Goal: Obtain resource: Obtain resource

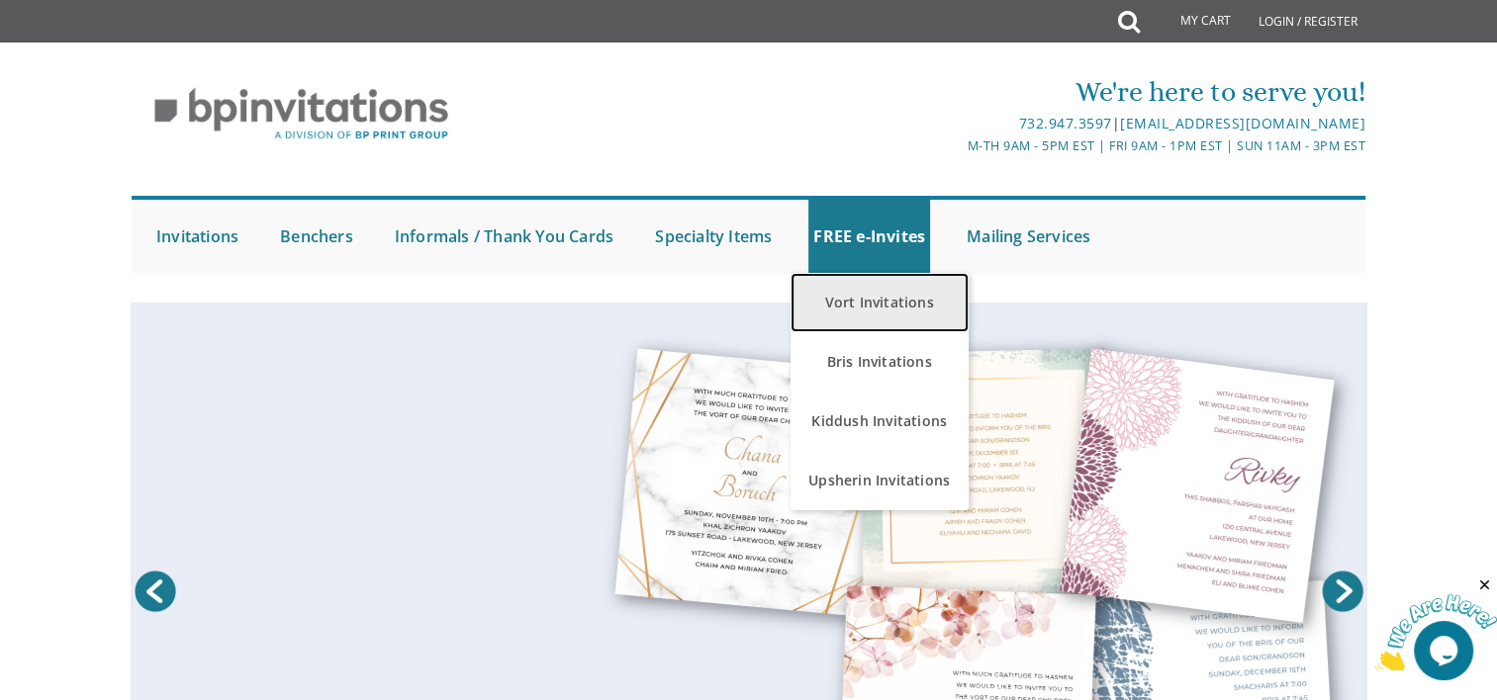
click at [881, 295] on link "Vort Invitations" at bounding box center [879, 302] width 178 height 59
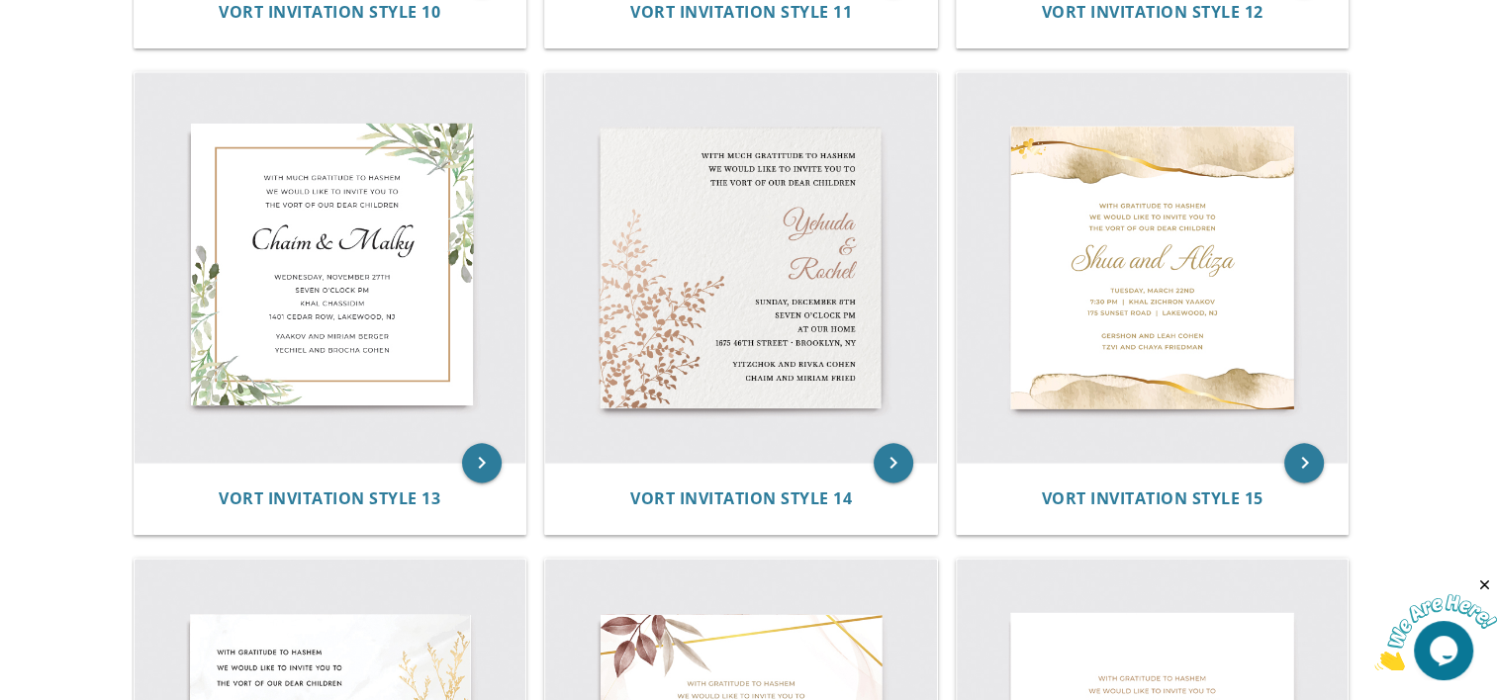
scroll to position [2327, 0]
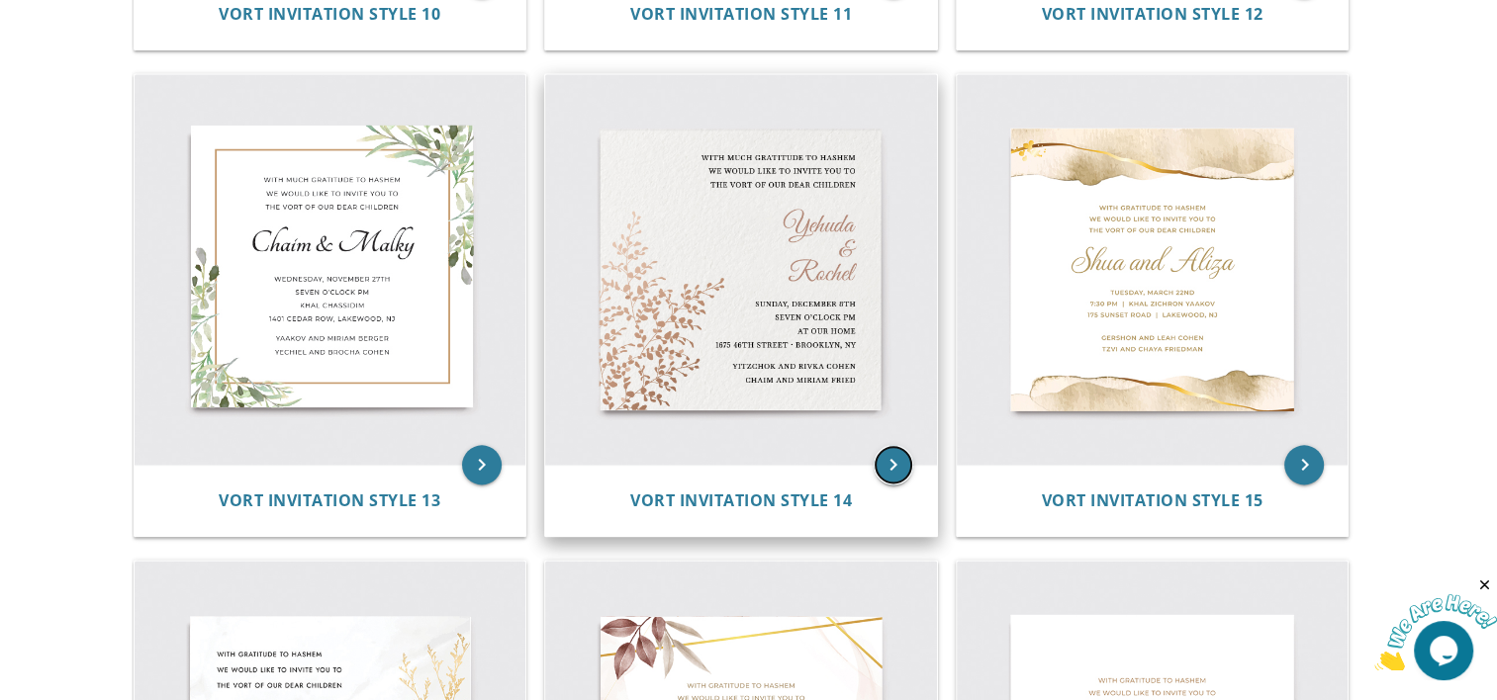
click at [891, 461] on icon "keyboard_arrow_right" at bounding box center [893, 465] width 40 height 40
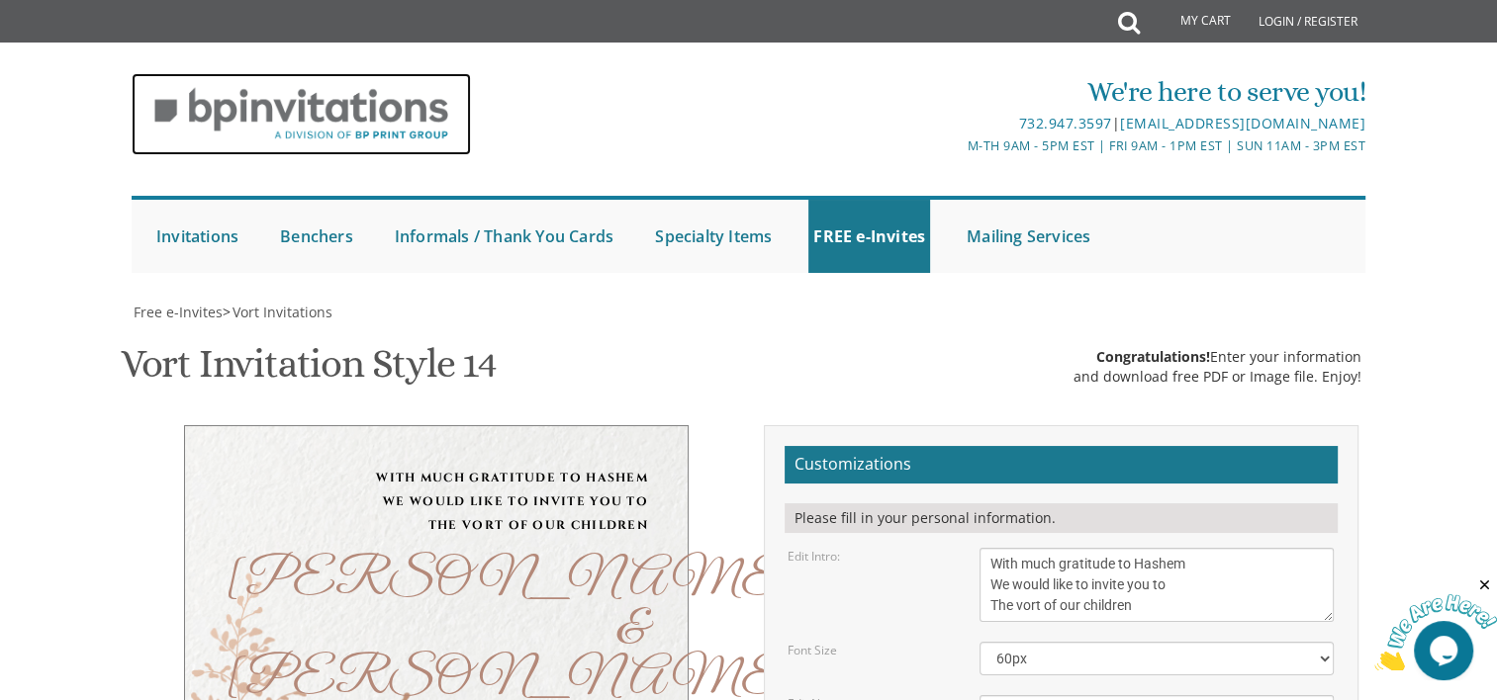
scroll to position [340, 0]
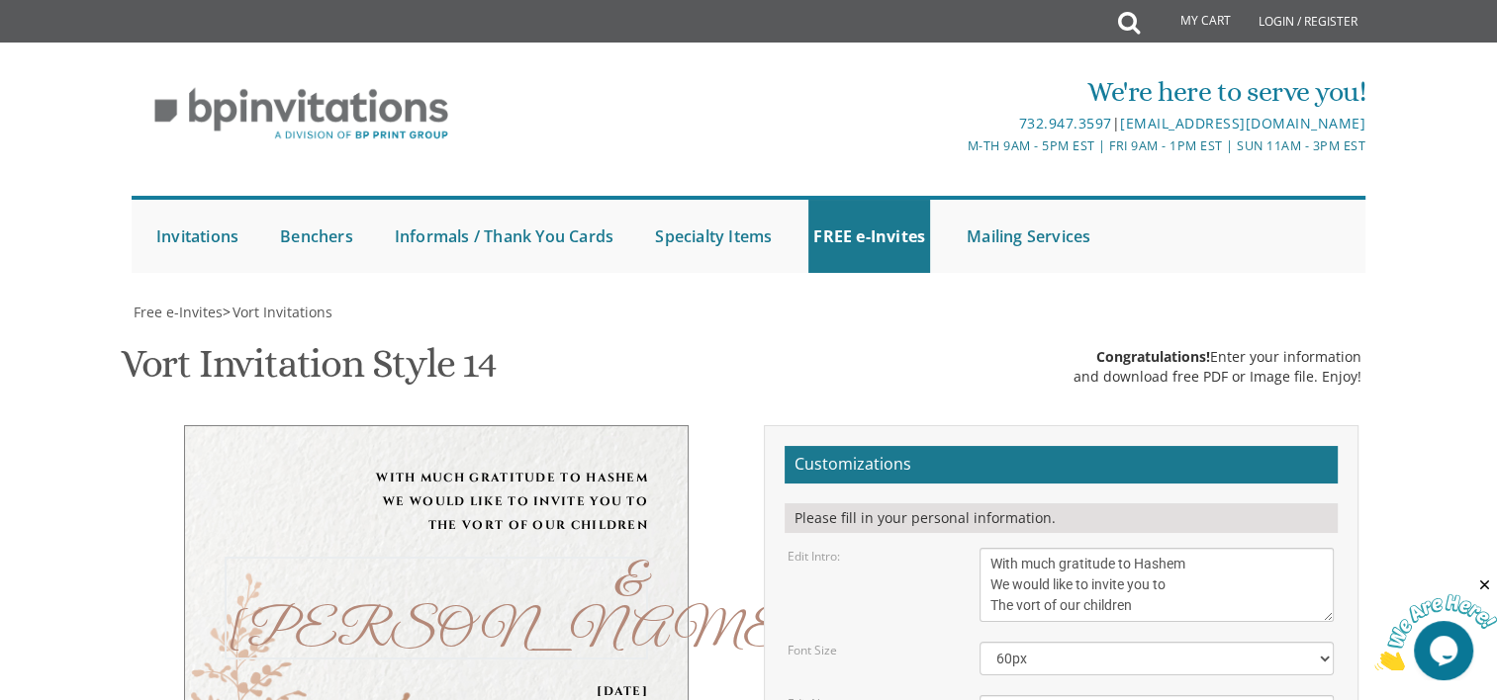
drag, startPoint x: 1043, startPoint y: 414, endPoint x: 925, endPoint y: 320, distance: 150.6
paste textarea "[PERSON_NAME] & [PERSON_NAME]"
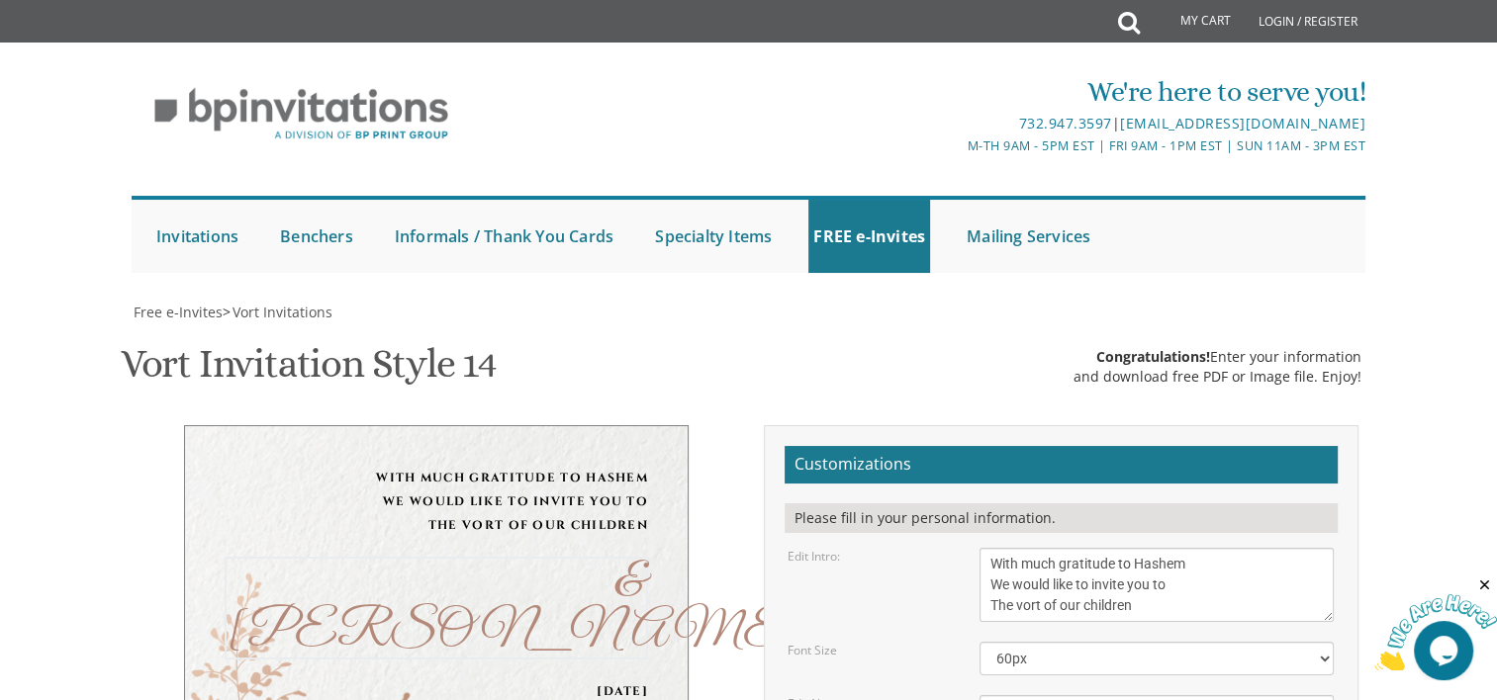
type textarea "Pinchas Tzvi & Malky"
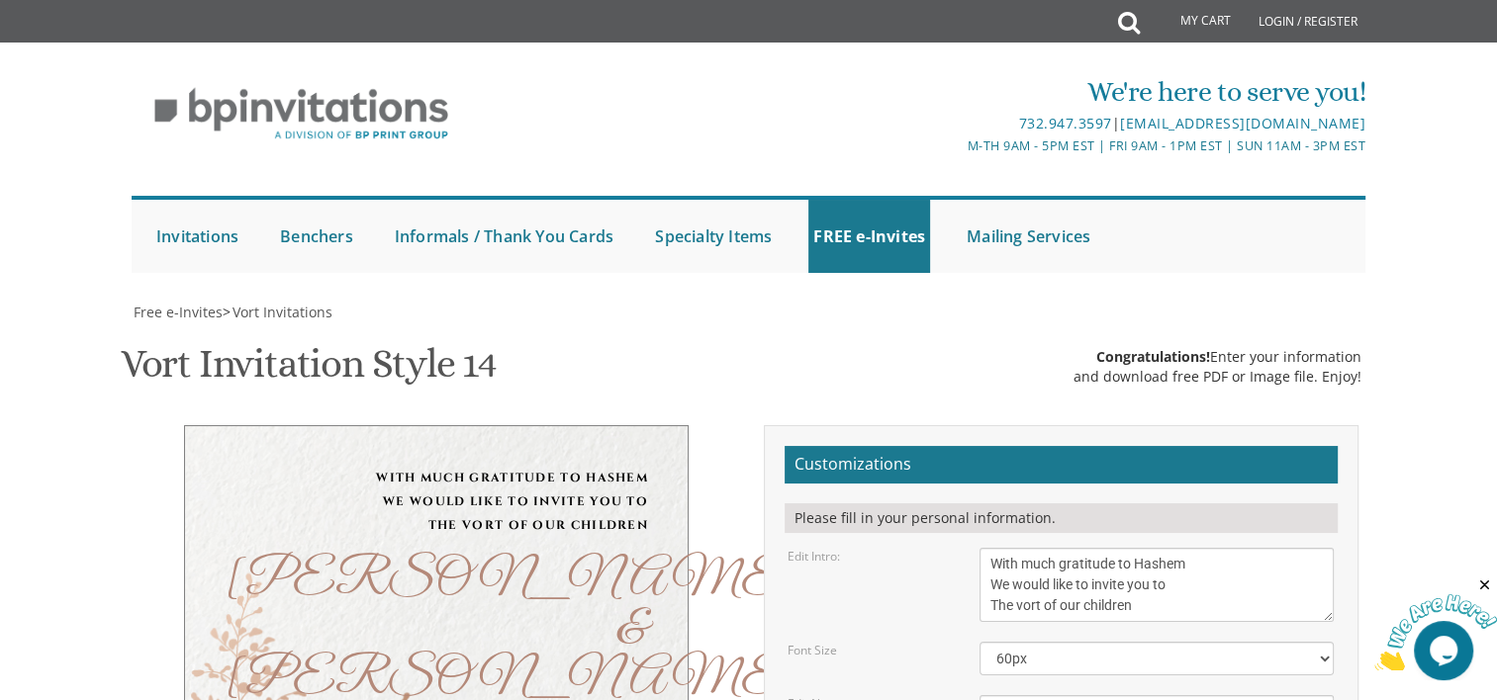
drag, startPoint x: 987, startPoint y: 464, endPoint x: 1238, endPoint y: 554, distance: 266.9
paste textarea "August 31, 2025 Pardes Leah Hall 4512- 14th Ave Brooklyn, NY 11219 From 5 PM un…"
drag, startPoint x: 985, startPoint y: 509, endPoint x: 1190, endPoint y: 525, distance: 205.4
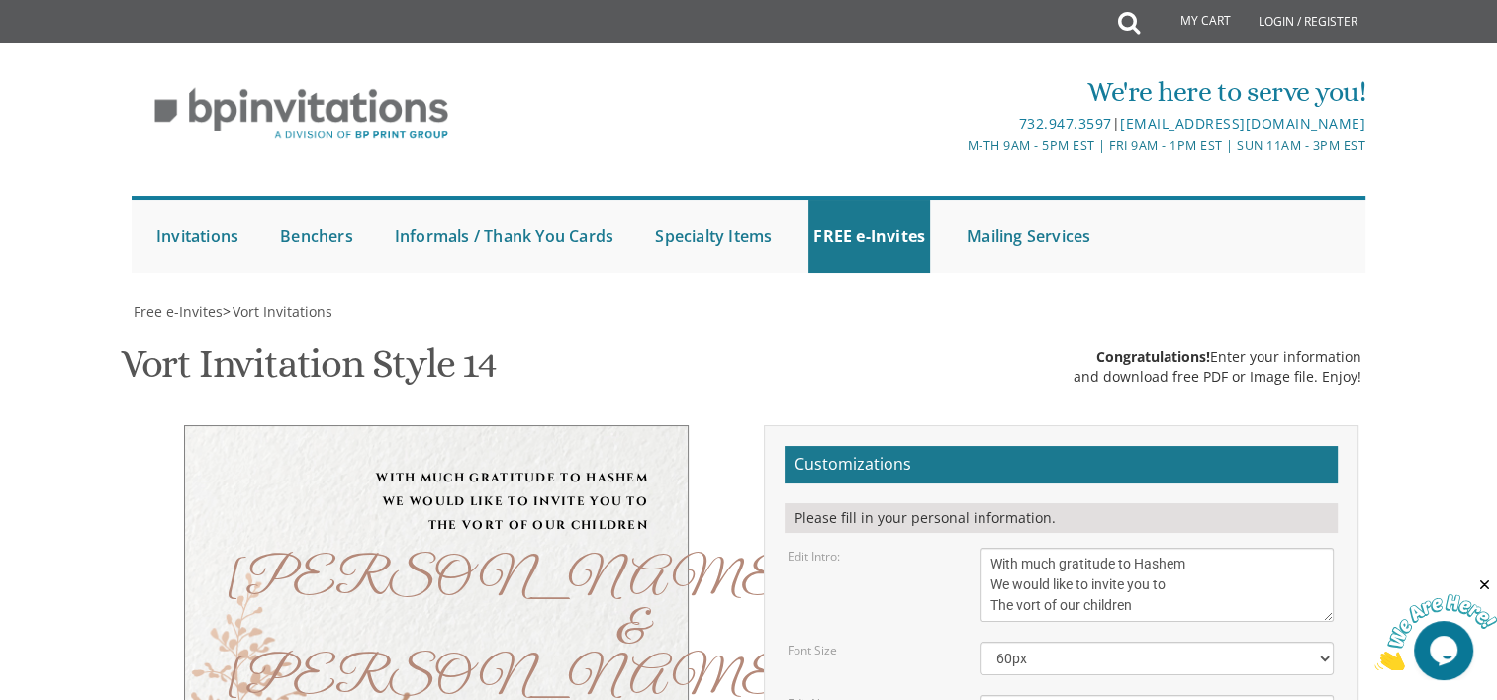
paste textarea "From 5 PM until 9 PM"
drag, startPoint x: 986, startPoint y: 510, endPoint x: 1177, endPoint y: 503, distance: 191.1
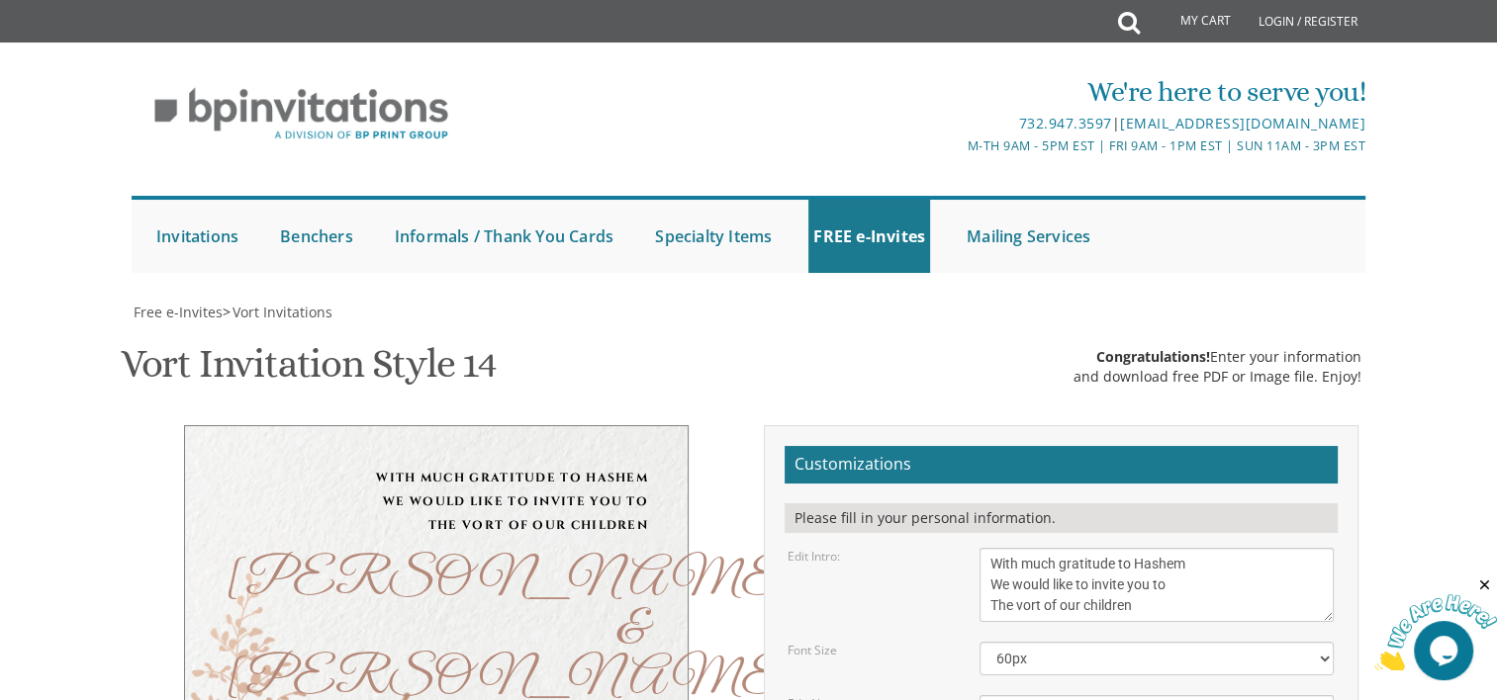
paste textarea "From 5 PM until 9 PM"
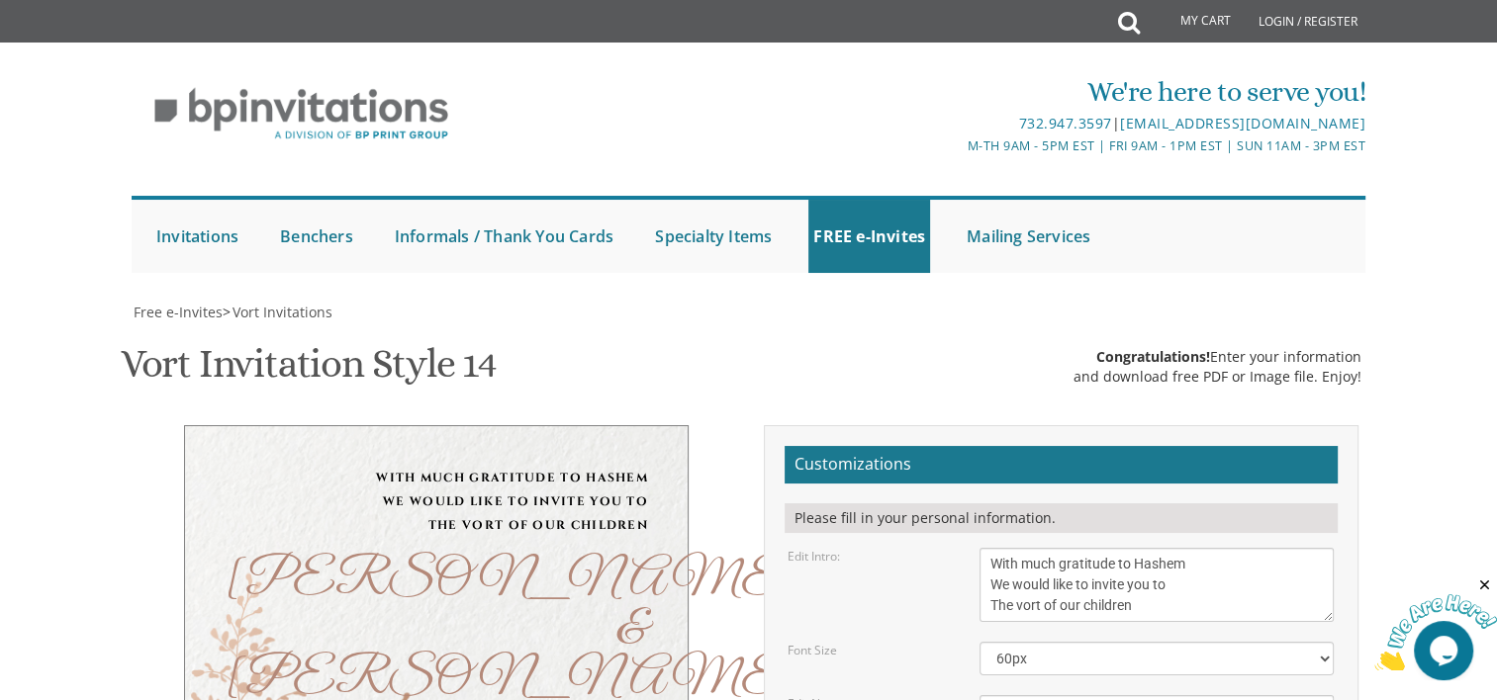
drag, startPoint x: 1030, startPoint y: 486, endPoint x: 943, endPoint y: 491, distance: 87.2
type textarea "Sunday, August 31 From 5:30PM until 9 PM Pardes Leah Hall 4512- 14th Ave Brookl…"
drag, startPoint x: 984, startPoint y: 577, endPoint x: 1244, endPoint y: 640, distance: 267.7
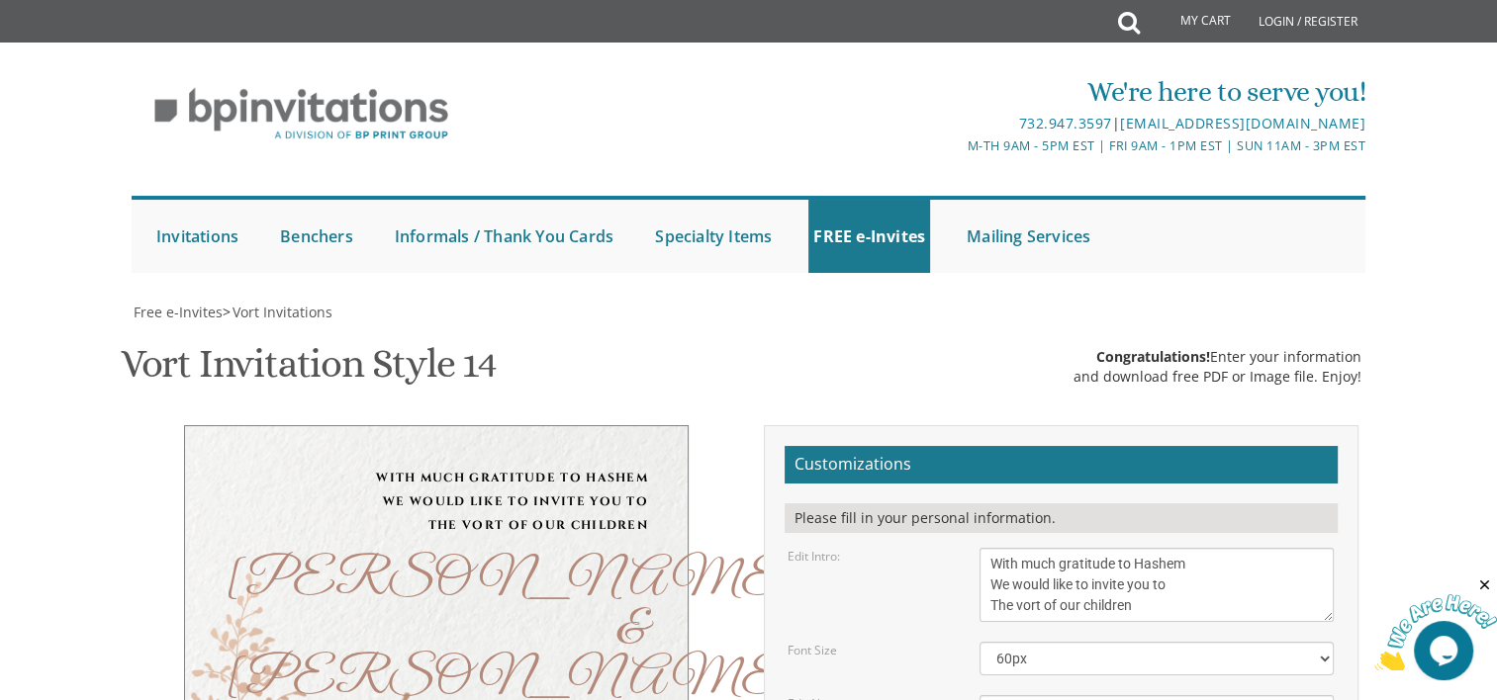
paste textarea "[PERSON_NAME] & [PERSON_NAME] [PERSON_NAME] & [PERSON_NAME]"
type textarea "[PERSON_NAME] & [PERSON_NAME] [PERSON_NAME] & [PERSON_NAME]"
drag, startPoint x: 1020, startPoint y: 485, endPoint x: 962, endPoint y: 491, distance: 57.7
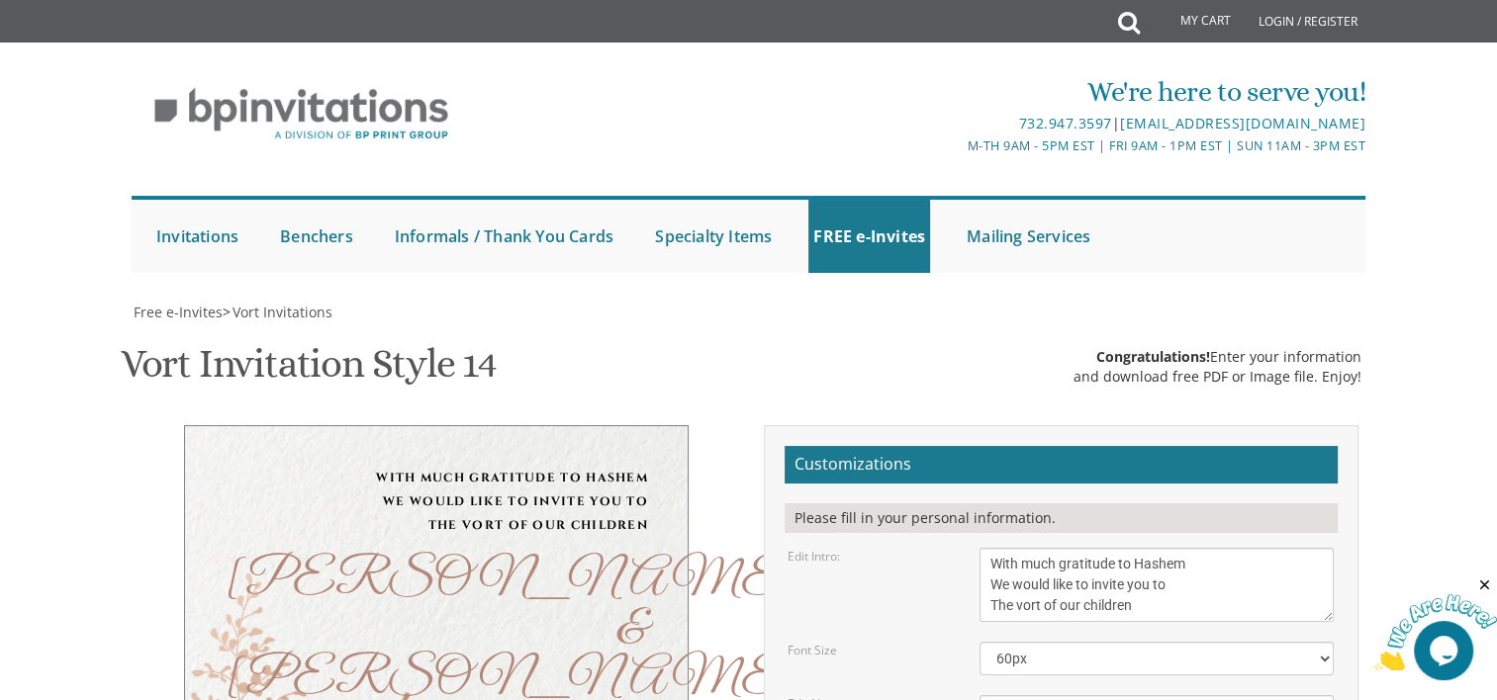
drag, startPoint x: 991, startPoint y: 484, endPoint x: 1088, endPoint y: 483, distance: 96.9
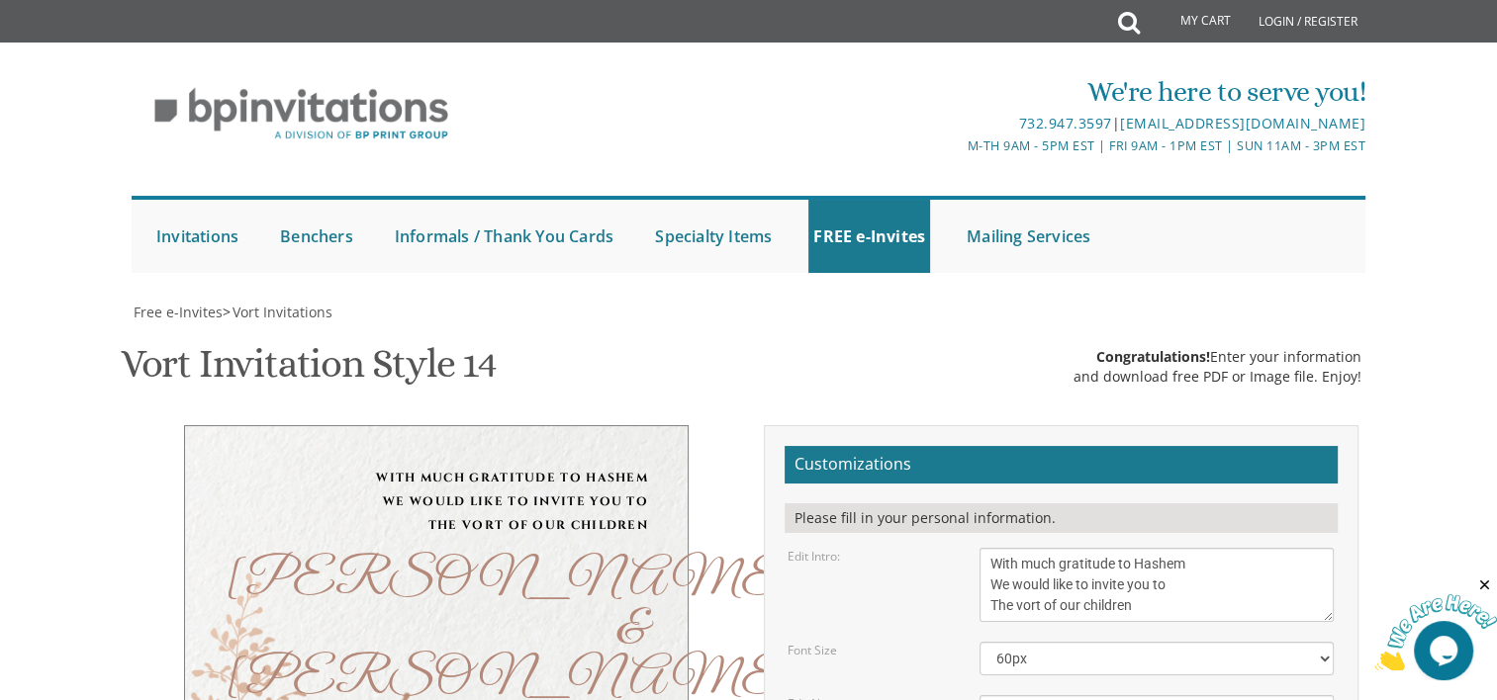
scroll to position [36, 0]
type textarea "Sunday, August 31 From 5:30 PM until 9 PM Pardes Leah Hall 4512- 14th Ave Brook…"
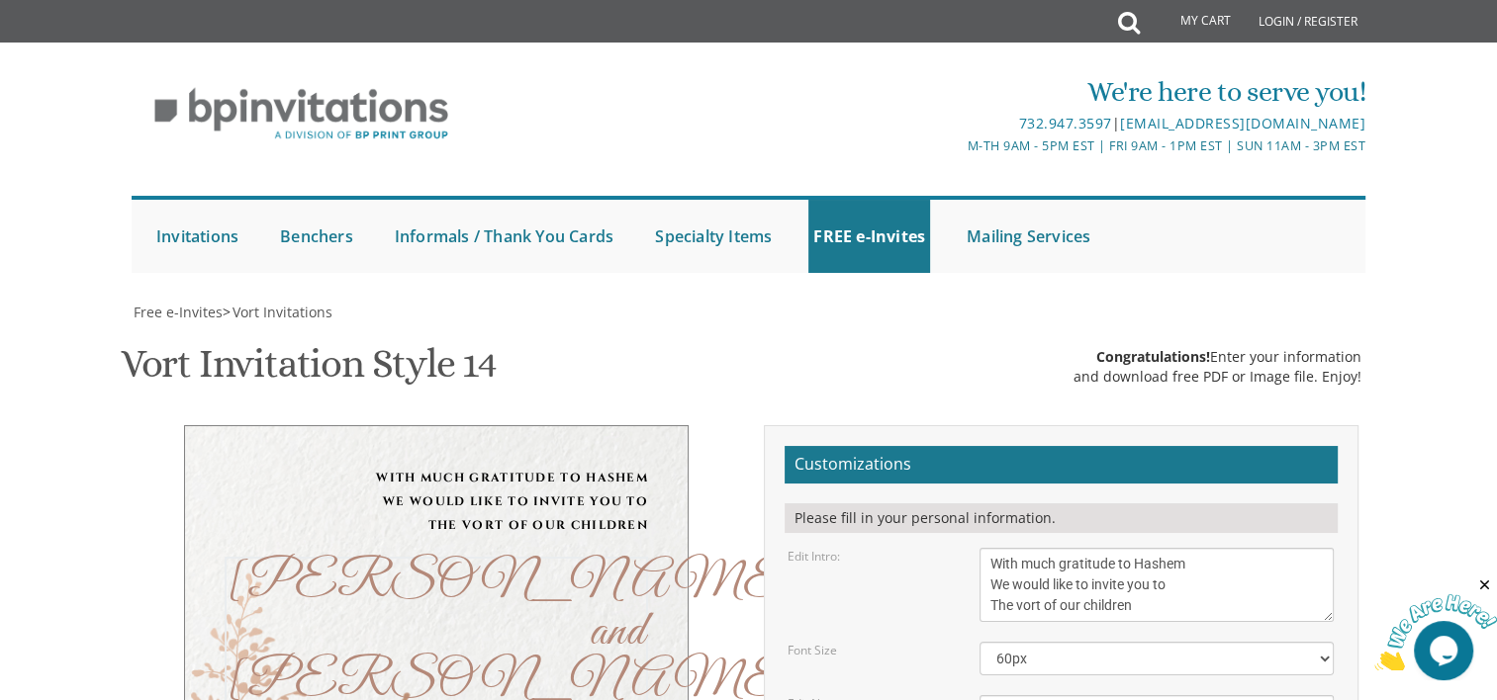
type textarea "Pinchas Tzvi & Malky"
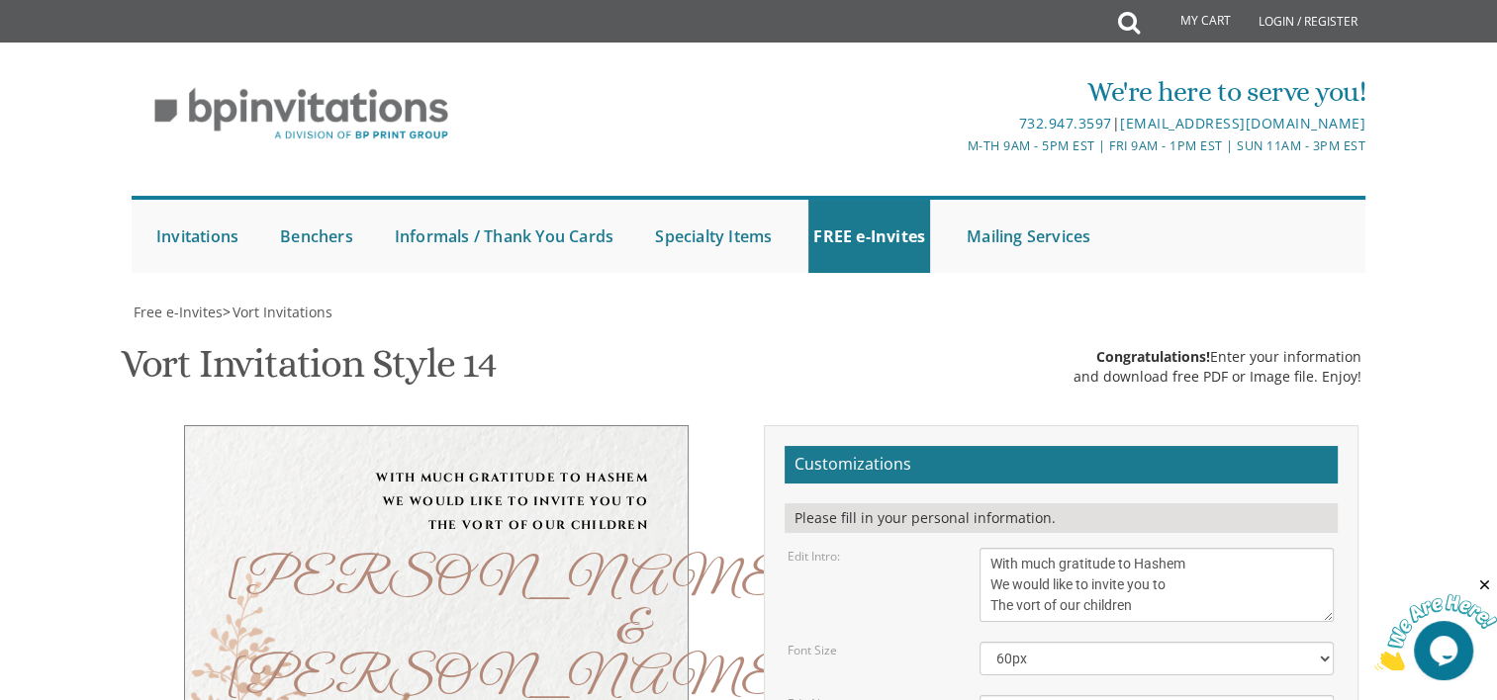
type input "m"
type input "A"
type input "aschoenblum@gmail.com"
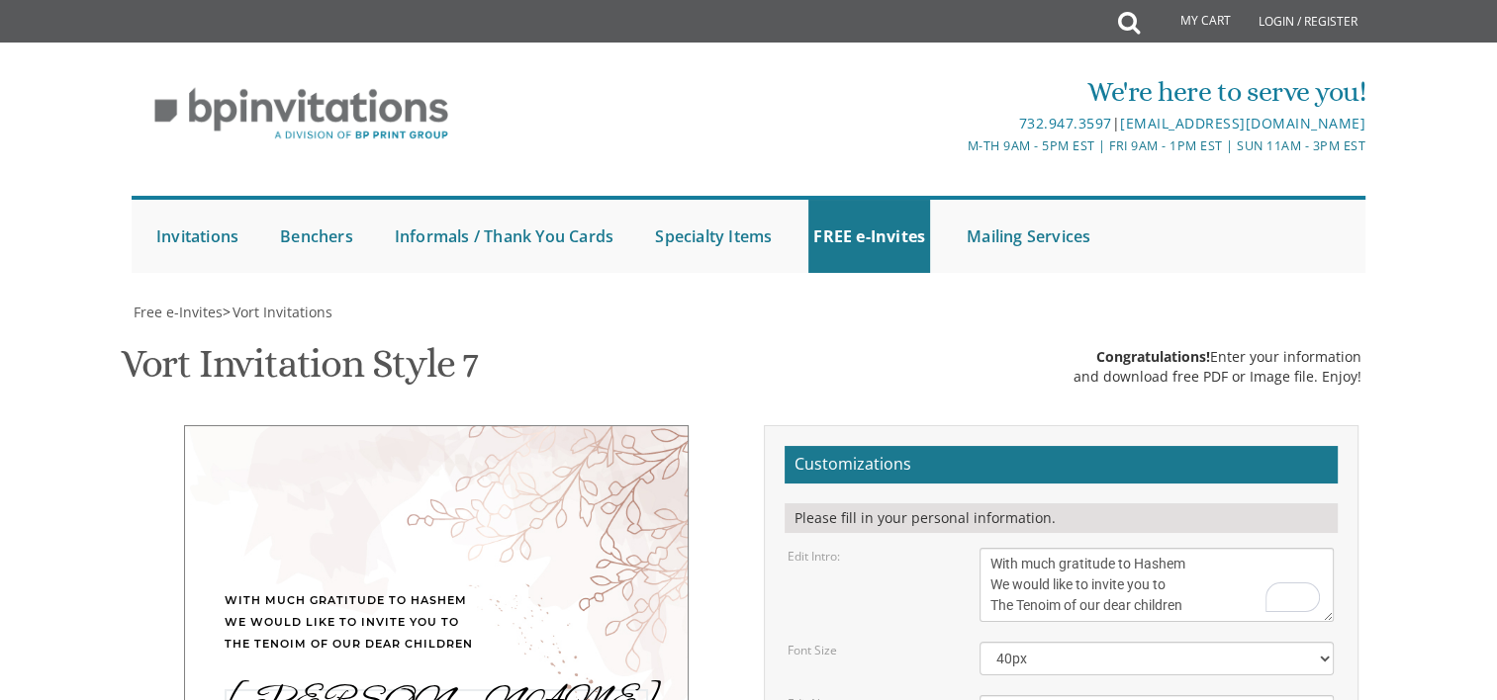
drag, startPoint x: 1124, startPoint y: 413, endPoint x: 942, endPoint y: 379, distance: 185.3
drag, startPoint x: 990, startPoint y: 469, endPoint x: 1113, endPoint y: 523, distance: 134.2
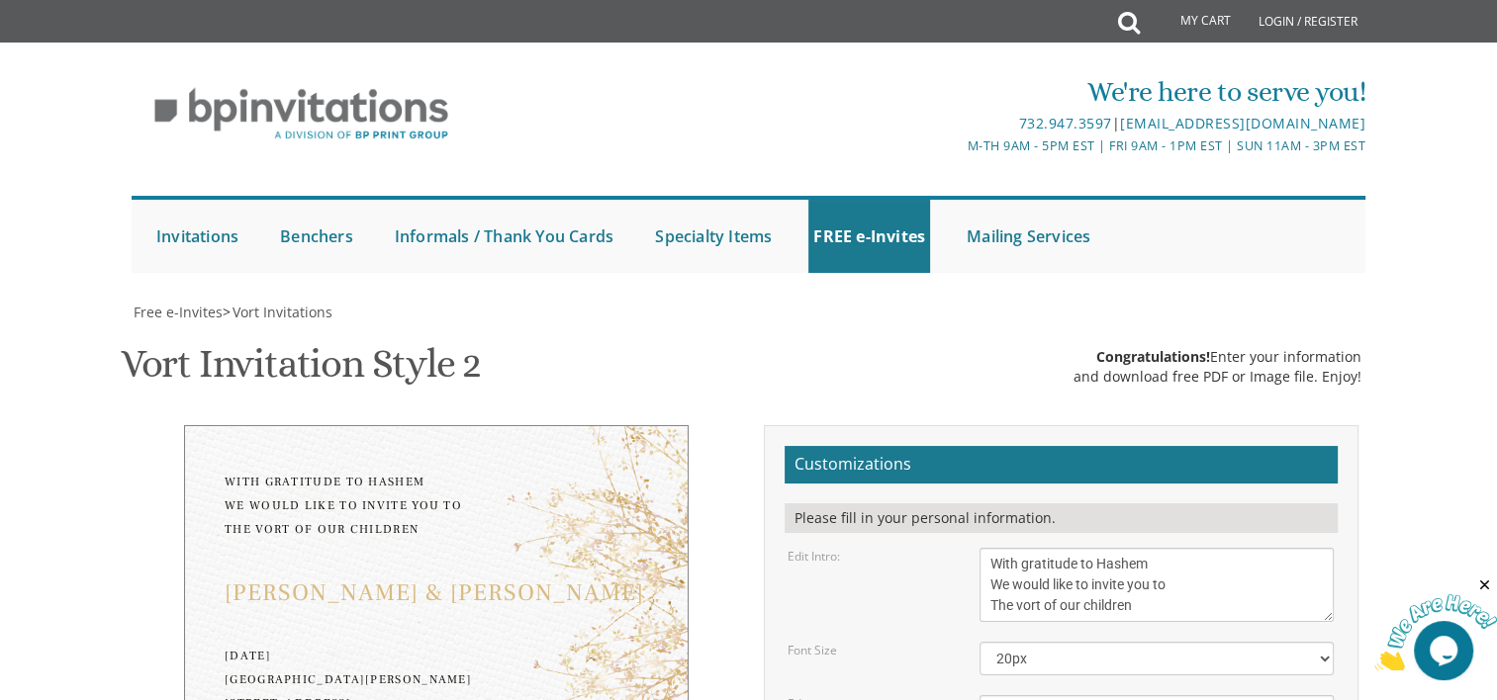
drag, startPoint x: 989, startPoint y: 457, endPoint x: 1238, endPoint y: 500, distance: 252.9
